Goal: Complete application form: Complete application form

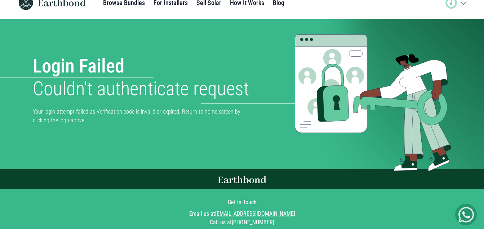
scroll to position [14, 0]
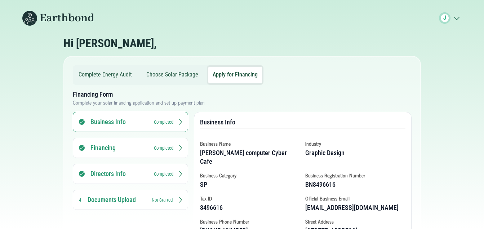
click at [123, 125] on h3 "Business Info" at bounding box center [120, 122] width 58 height 9
click at [103, 121] on h3 "Business Info" at bounding box center [120, 122] width 58 height 9
click at [168, 121] on small "Completed" at bounding box center [163, 122] width 19 height 7
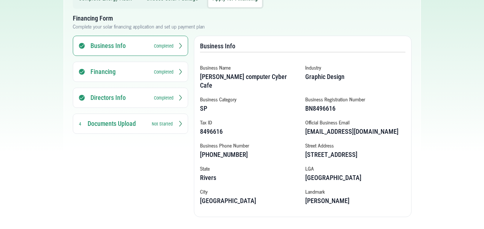
scroll to position [85, 0]
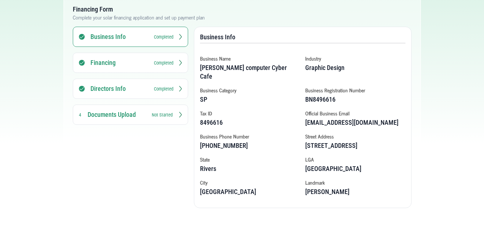
click at [118, 114] on h3 "Documents Upload" at bounding box center [117, 114] width 58 height 9
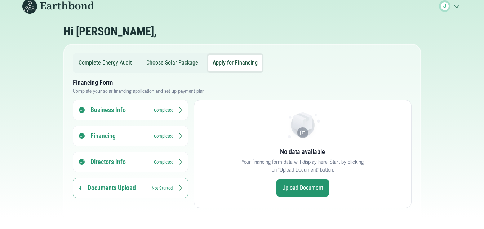
click at [295, 190] on link "Upload Document" at bounding box center [303, 187] width 53 height 17
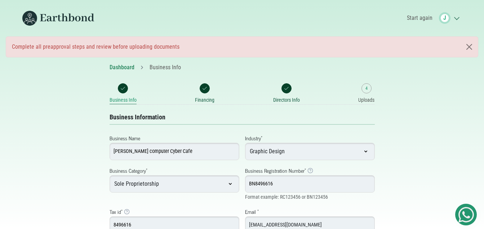
select select "[GEOGRAPHIC_DATA]"
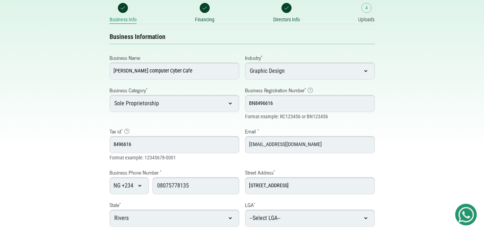
scroll to position [90, 0]
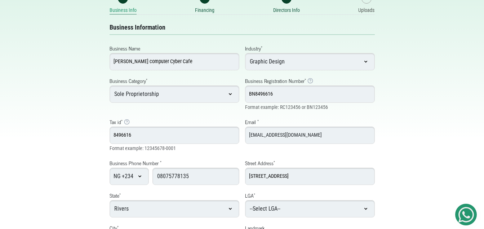
click at [143, 137] on input "8496616" at bounding box center [175, 135] width 130 height 17
click at [142, 137] on input "8496616" at bounding box center [175, 135] width 130 height 17
type input "8"
type input "10388050-89"
click at [403, 153] on div "Dashboard Business Info Business Info Financing Directors Info 4 Uploads Busine…" at bounding box center [242, 122] width 411 height 298
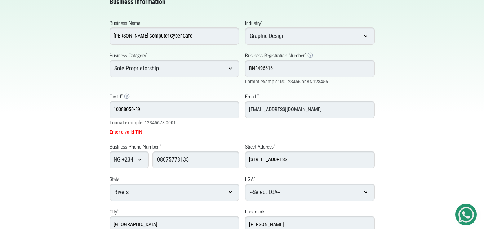
scroll to position [141, 0]
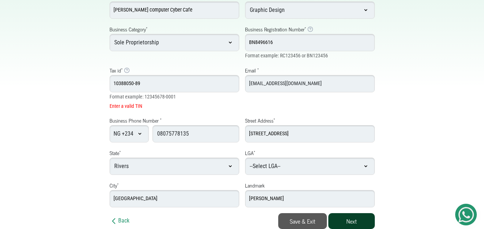
click at [356, 220] on button "Next" at bounding box center [351, 221] width 47 height 16
click at [427, 134] on div "Dashboard Business Info Business Info Financing Directors Info 4 Uploads Busine…" at bounding box center [242, 75] width 411 height 307
click at [433, 80] on div "Dashboard Business Info Business Info Financing Directors Info 4 Uploads Busine…" at bounding box center [242, 75] width 411 height 307
click at [348, 224] on button "Next" at bounding box center [351, 221] width 47 height 16
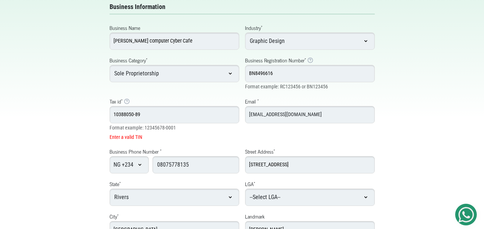
click at [78, 118] on div "Dashboard Business Info Business Info Financing Directors Info 4 Uploads Busine…" at bounding box center [242, 106] width 411 height 307
